Goal: Task Accomplishment & Management: Manage account settings

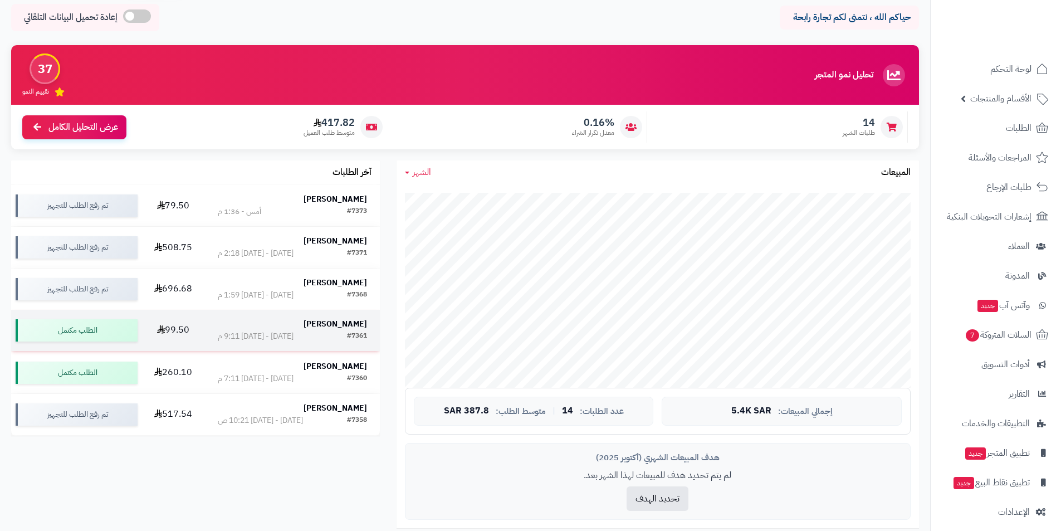
scroll to position [111, 0]
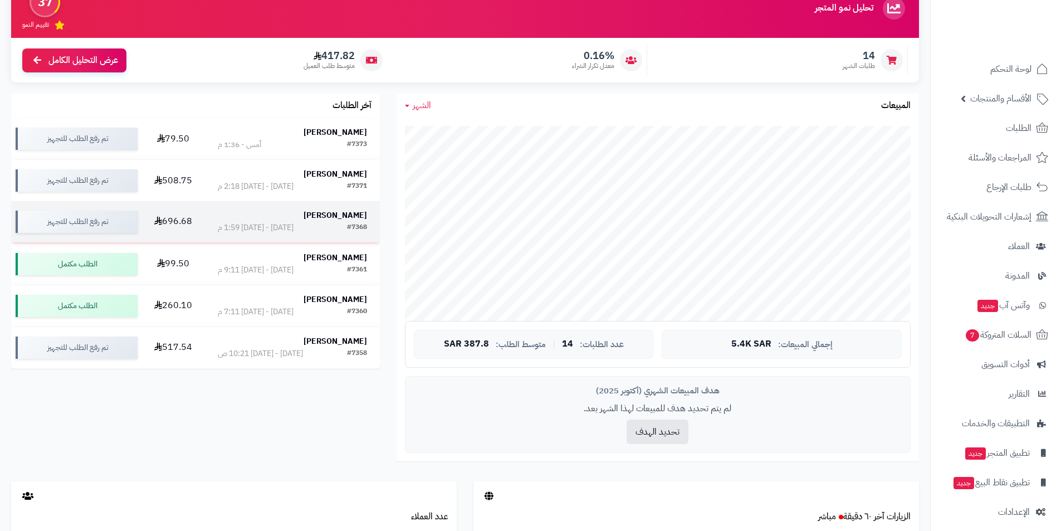
click at [339, 212] on strong "[PERSON_NAME]" at bounding box center [334, 215] width 63 height 12
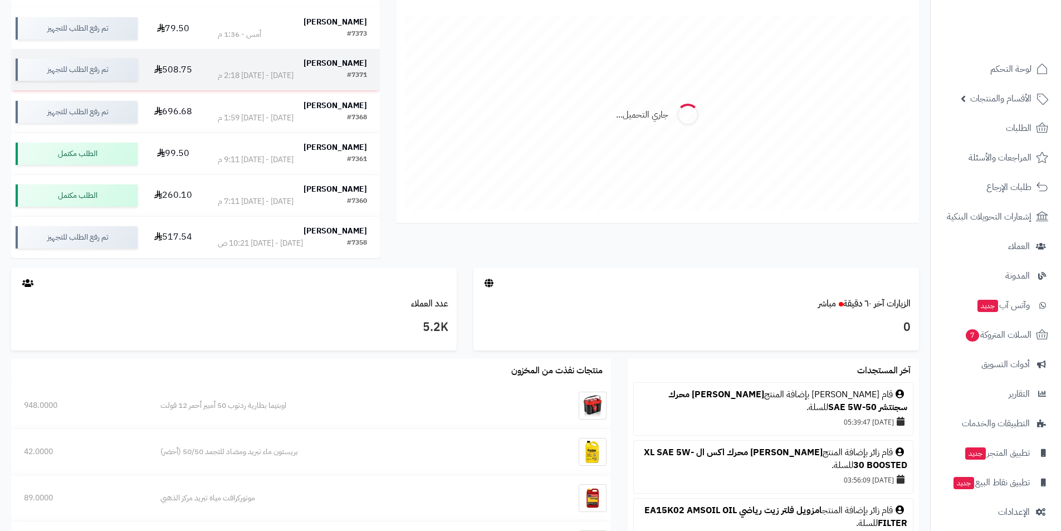
scroll to position [223, 0]
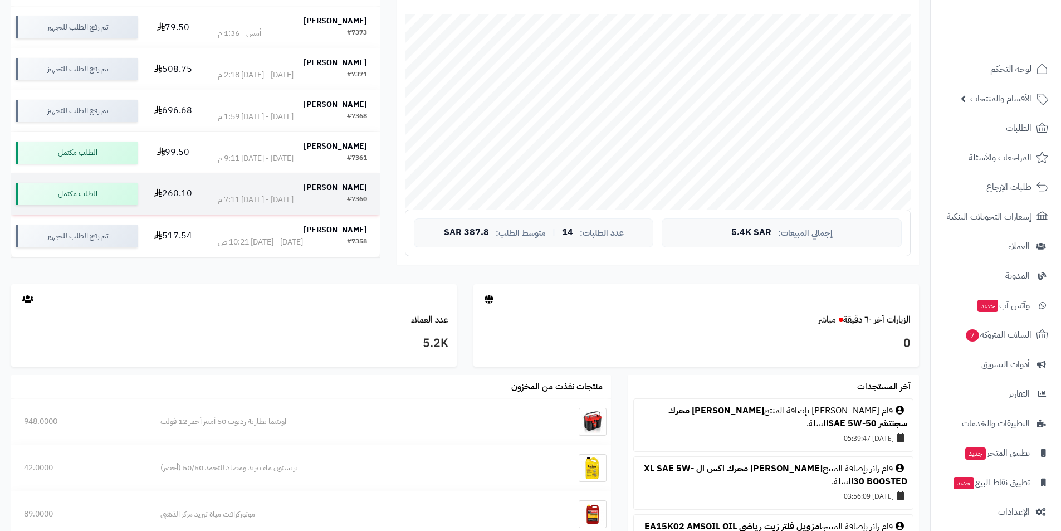
click at [332, 195] on div "#7360 الأحد - ٥ أكتوبر ٢٠٢٥ - 7:11 م" at bounding box center [292, 199] width 149 height 11
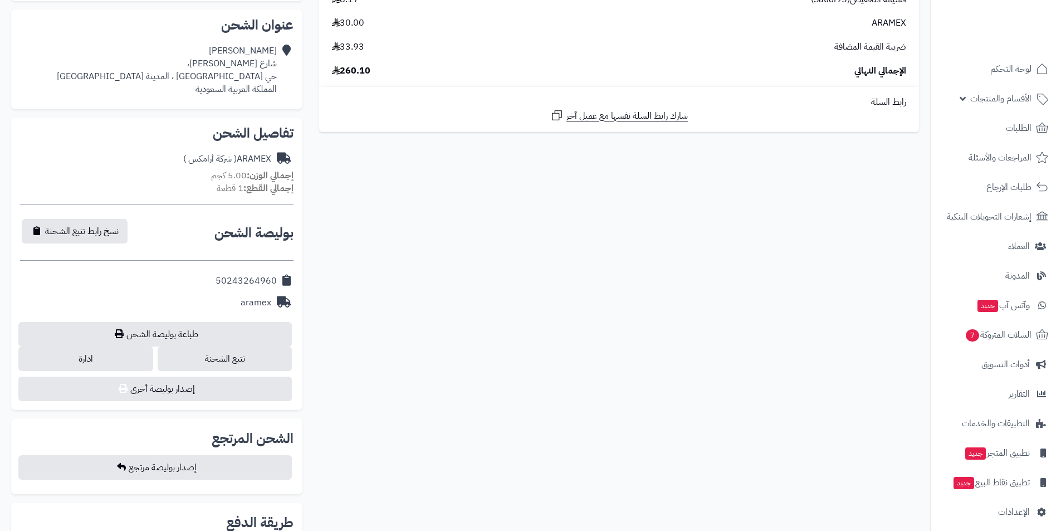
scroll to position [278, 0]
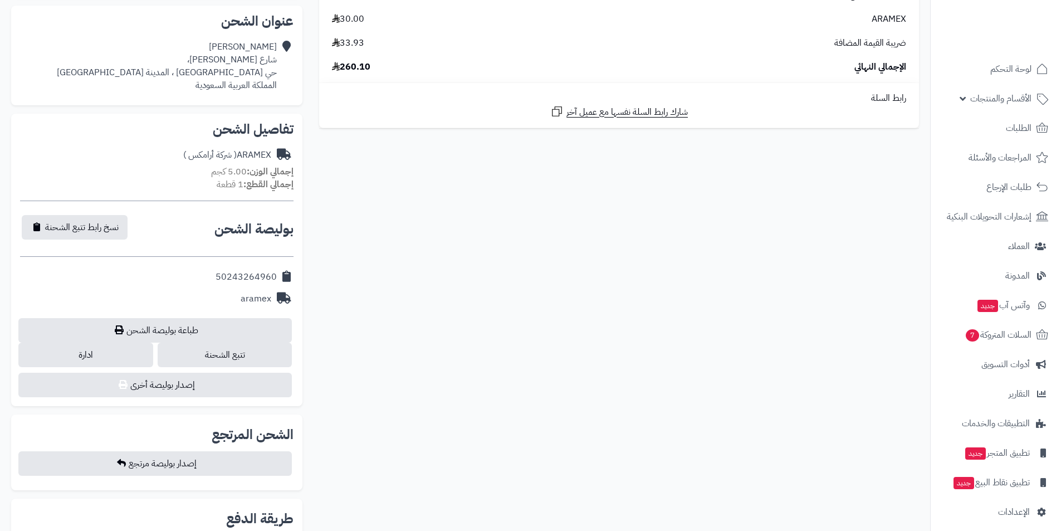
drag, startPoint x: 216, startPoint y: 281, endPoint x: 279, endPoint y: 279, distance: 62.9
click at [279, 279] on div "50243264960" at bounding box center [156, 277] width 273 height 22
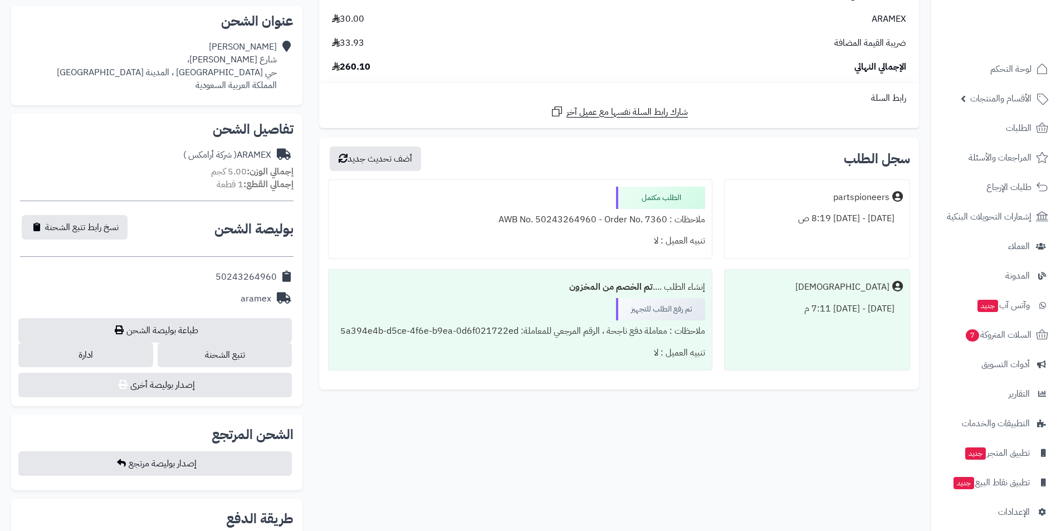
copy div "50243264960"
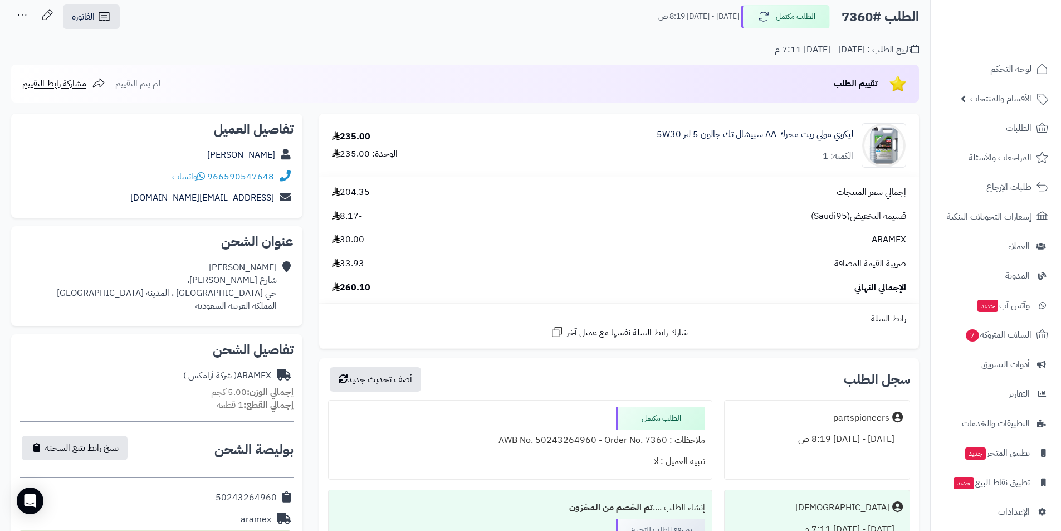
scroll to position [56, 0]
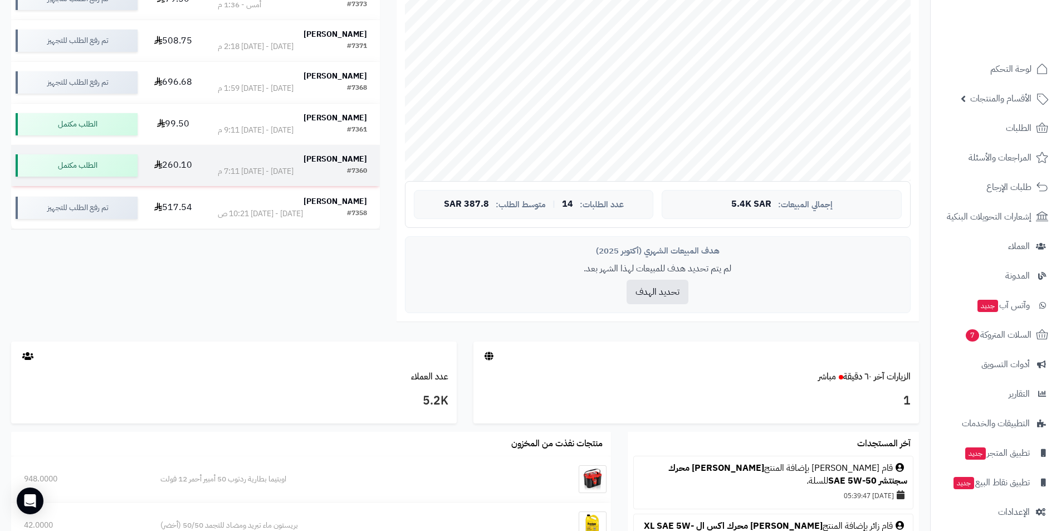
scroll to position [278, 0]
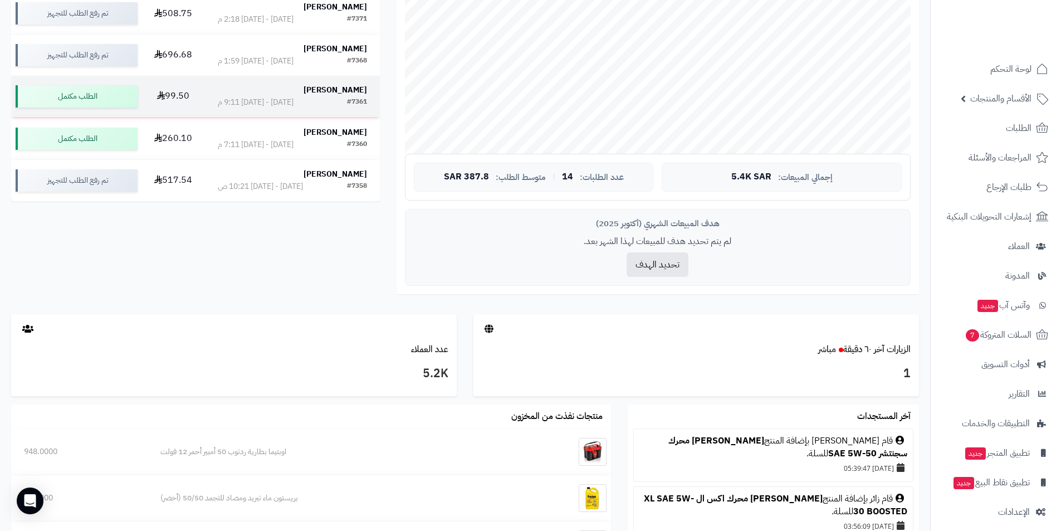
click at [344, 88] on strong "[PERSON_NAME]" at bounding box center [334, 90] width 63 height 12
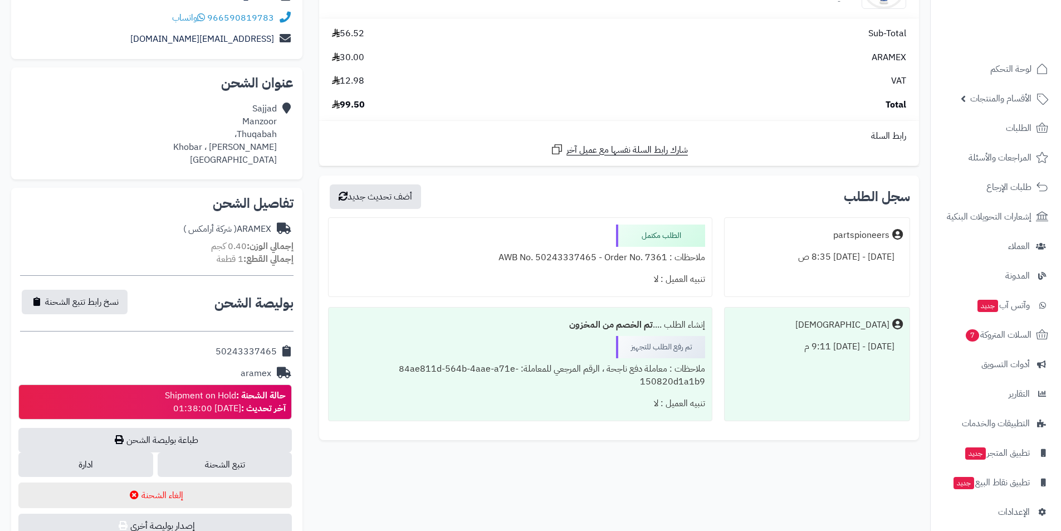
scroll to position [223, 0]
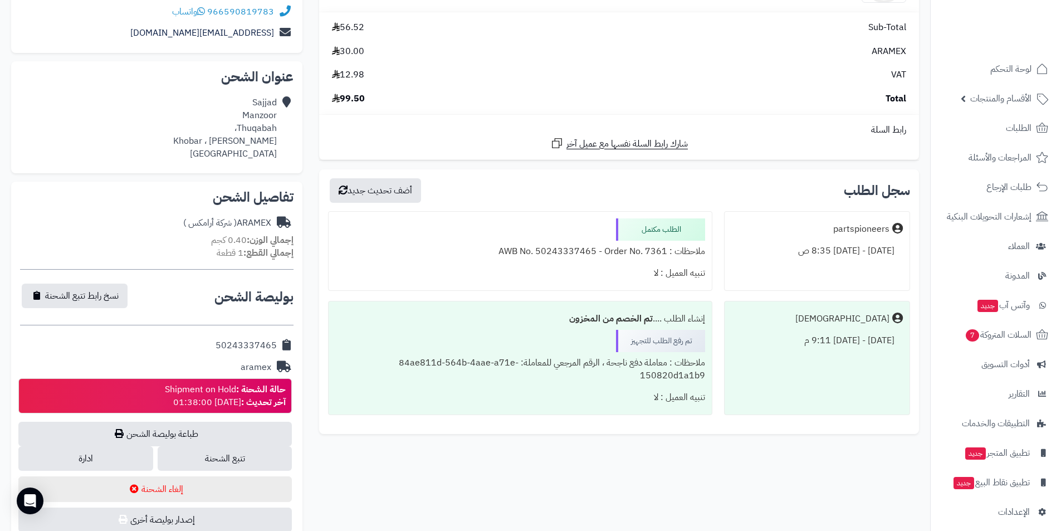
drag, startPoint x: 204, startPoint y: 338, endPoint x: 280, endPoint y: 344, distance: 76.5
click at [280, 344] on div "50243337465" at bounding box center [156, 346] width 273 height 22
copy div "50243337465"
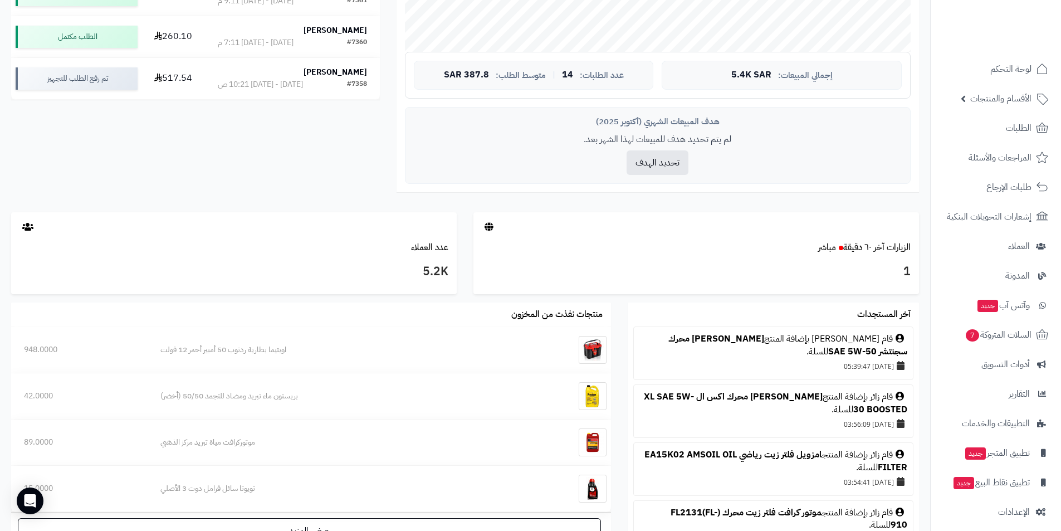
scroll to position [278, 0]
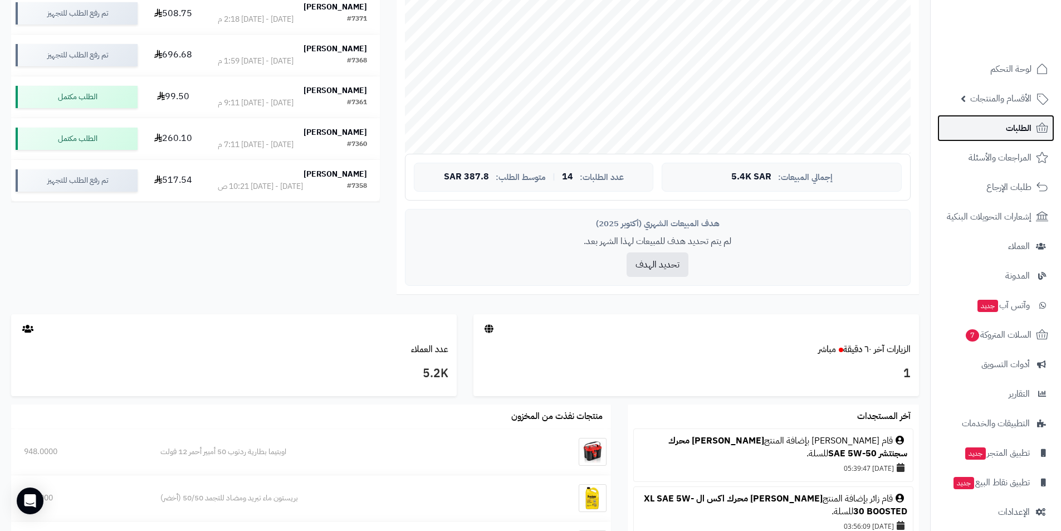
click at [1005, 129] on link "الطلبات" at bounding box center [995, 128] width 117 height 27
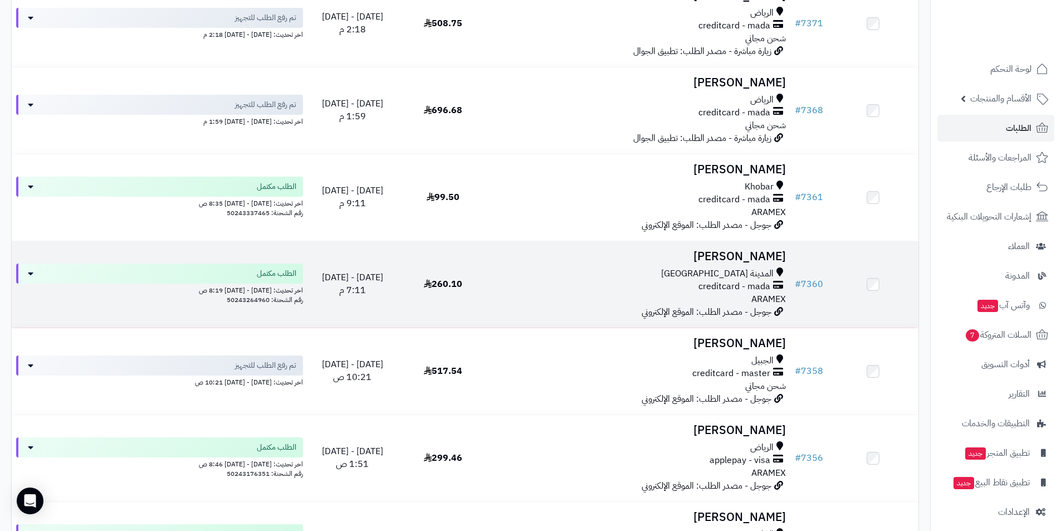
scroll to position [334, 0]
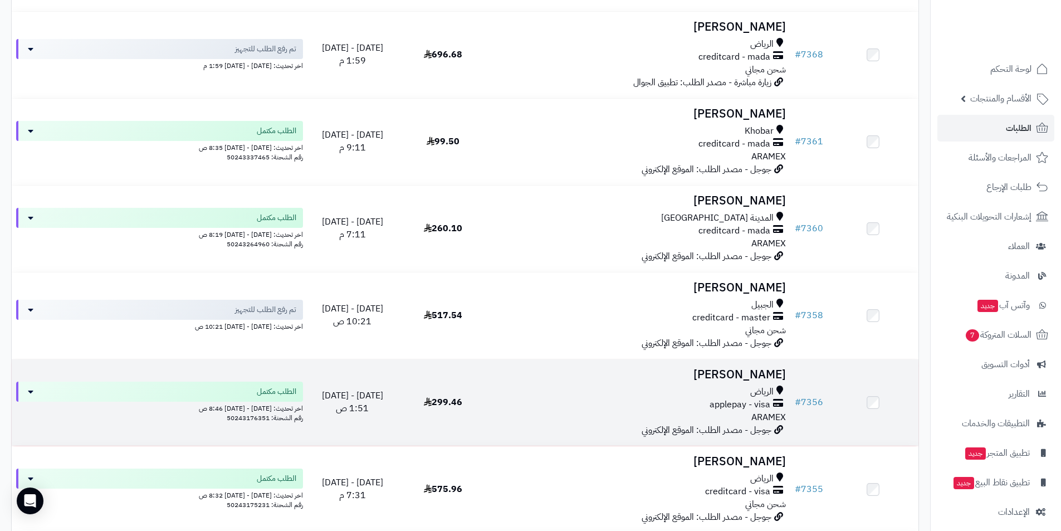
click at [722, 376] on h3 "Abdulrahman Alhumud" at bounding box center [639, 374] width 293 height 13
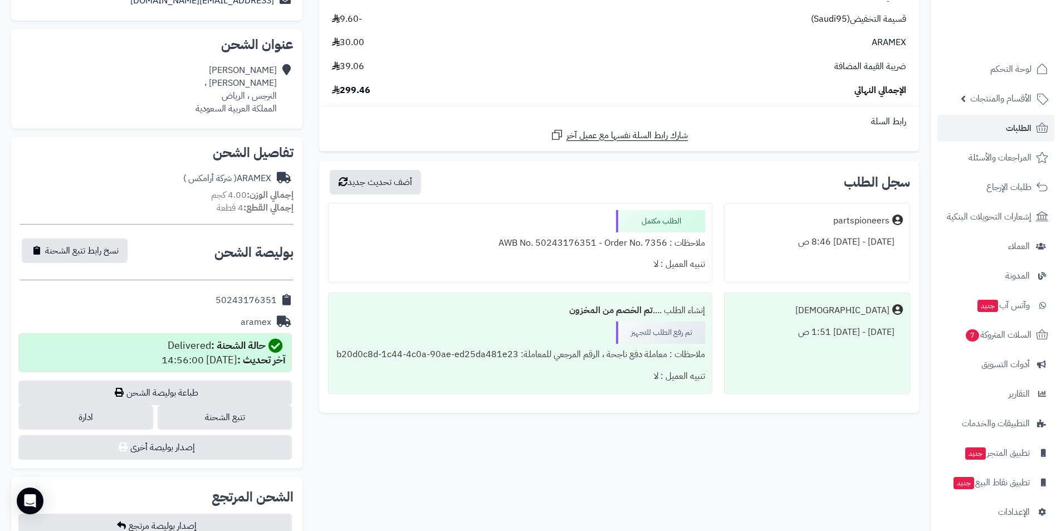
scroll to position [278, 0]
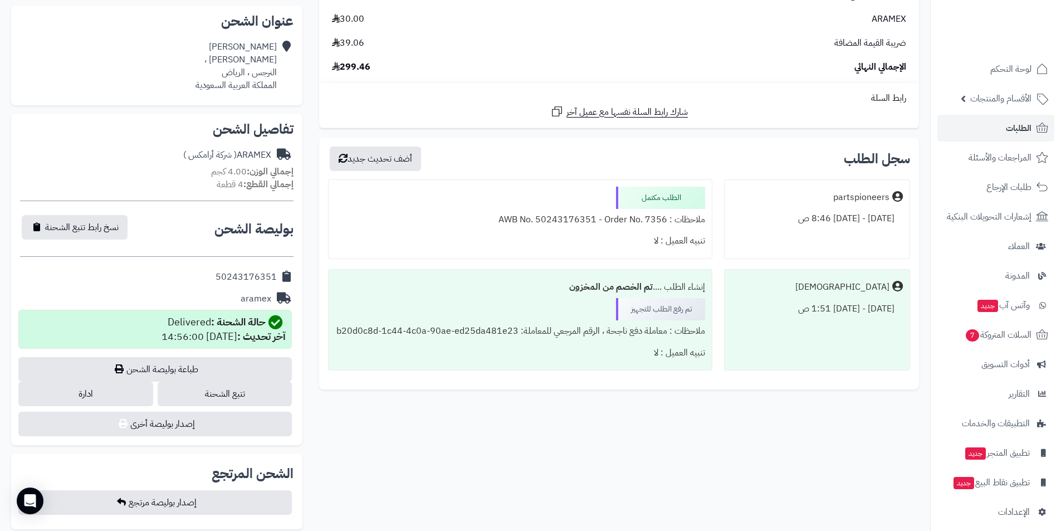
drag, startPoint x: 203, startPoint y: 278, endPoint x: 280, endPoint y: 282, distance: 76.9
click at [280, 282] on div "50243176351" at bounding box center [156, 277] width 273 height 22
copy div "50243176351"
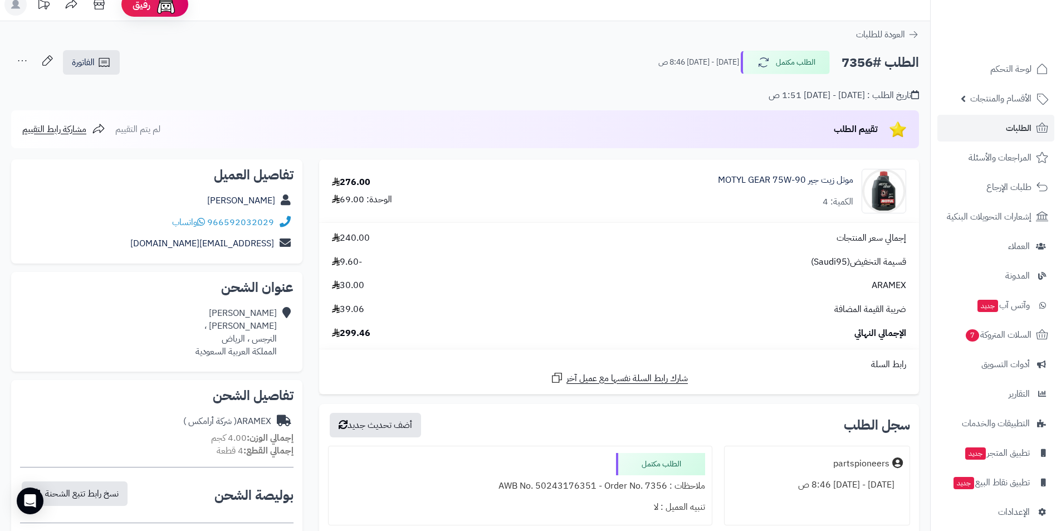
scroll to position [0, 0]
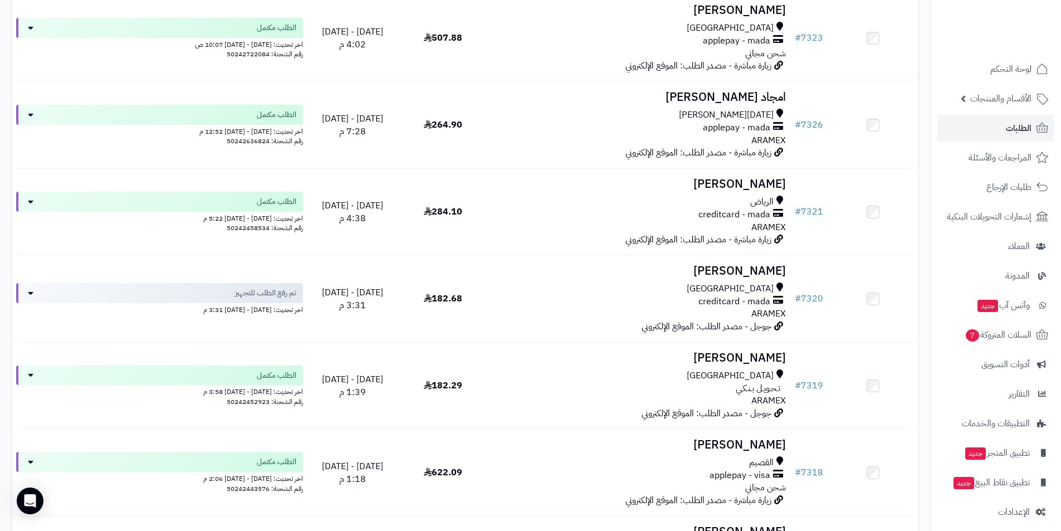
scroll to position [1838, 0]
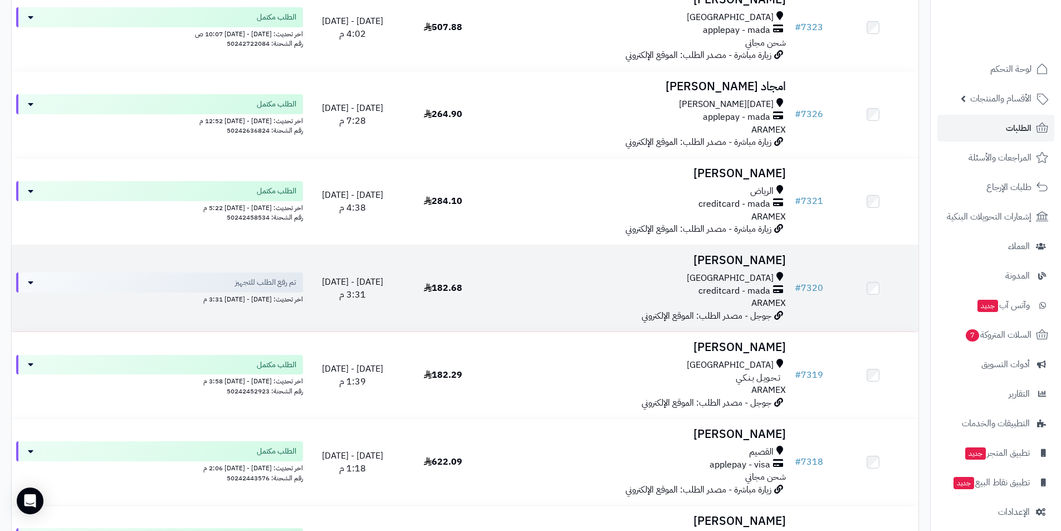
click at [753, 267] on h3 "[PERSON_NAME]" at bounding box center [639, 260] width 293 height 13
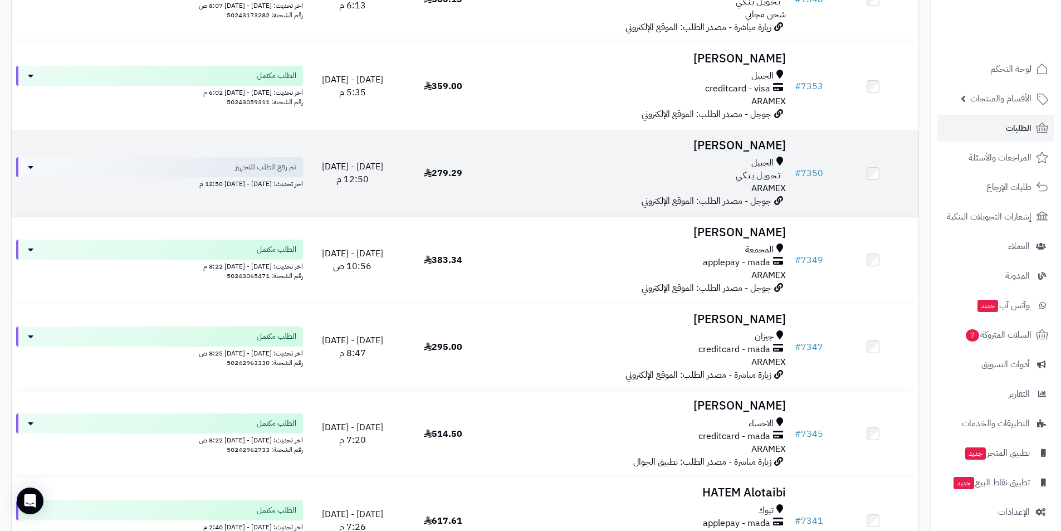
scroll to position [891, 0]
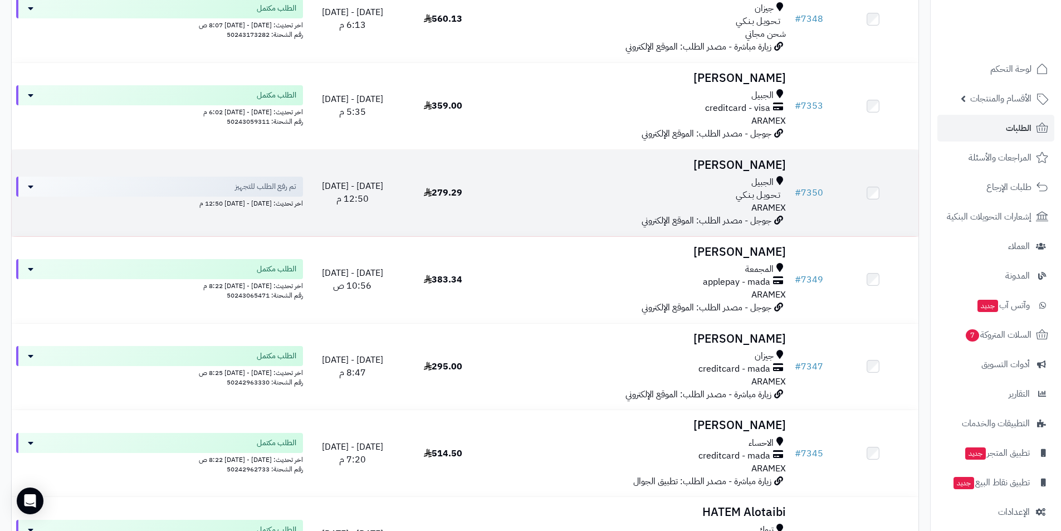
click at [767, 173] on td "محمد العلويط الجبيل تـحـويـل بـنـكـي ARAMEX جوجل - مصدر الطلب: الموقع الإلكتروني" at bounding box center [639, 193] width 302 height 86
click at [761, 167] on h3 "[PERSON_NAME]" at bounding box center [639, 165] width 293 height 13
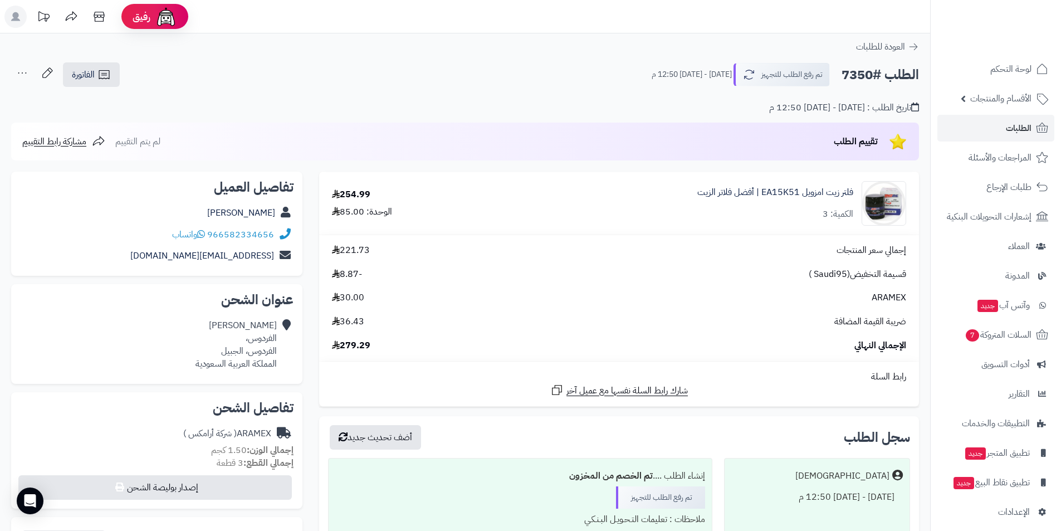
click at [346, 340] on span "279.29" at bounding box center [351, 345] width 38 height 13
click at [826, 190] on link "فلتر زيت امزويل EA15K51 | أفضل فلاتر الزيت" at bounding box center [775, 192] width 156 height 13
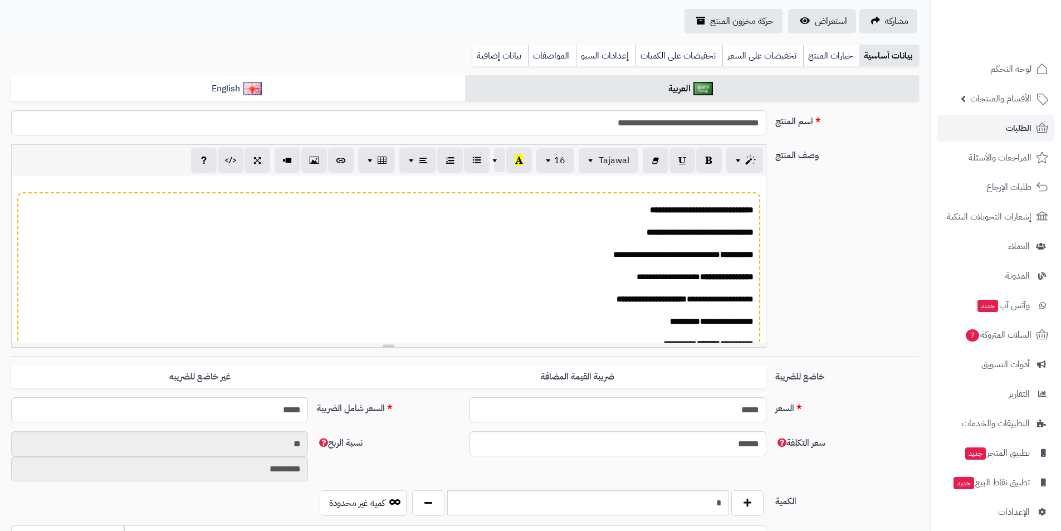
scroll to position [579, 0]
